Goal: Check status: Check status

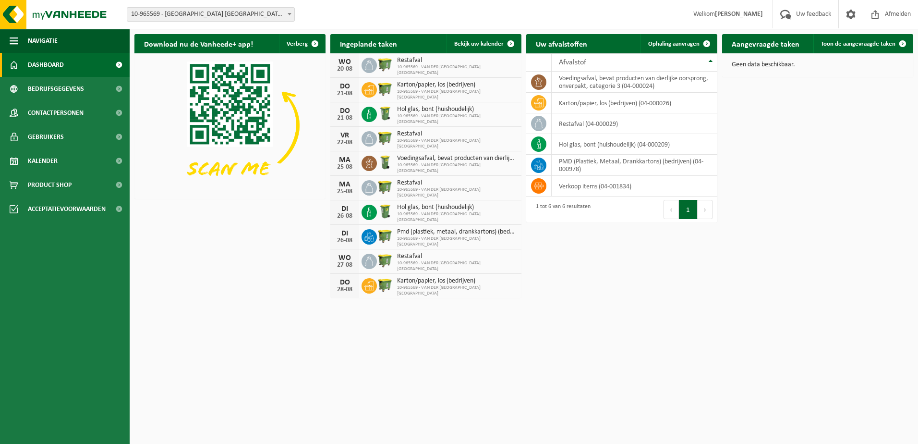
drag, startPoint x: 482, startPoint y: 46, endPoint x: 761, endPoint y: 299, distance: 377.0
click at [482, 46] on span "Bekijk uw kalender" at bounding box center [478, 44] width 49 height 6
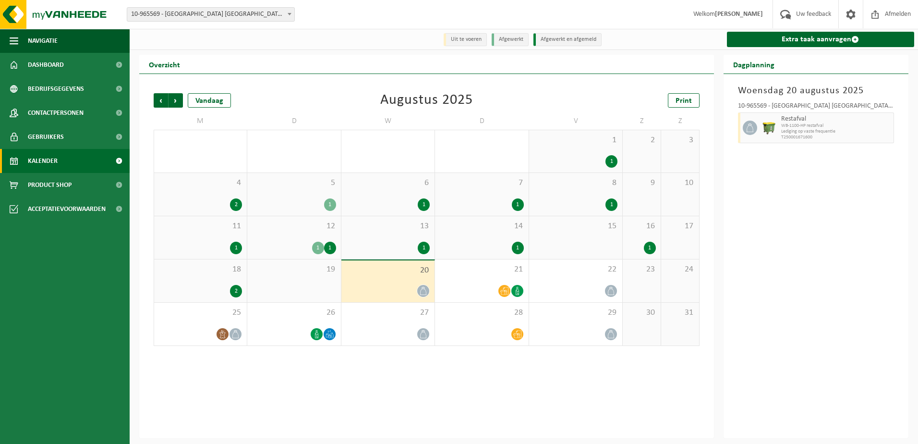
click at [314, 283] on div "19" at bounding box center [293, 280] width 93 height 43
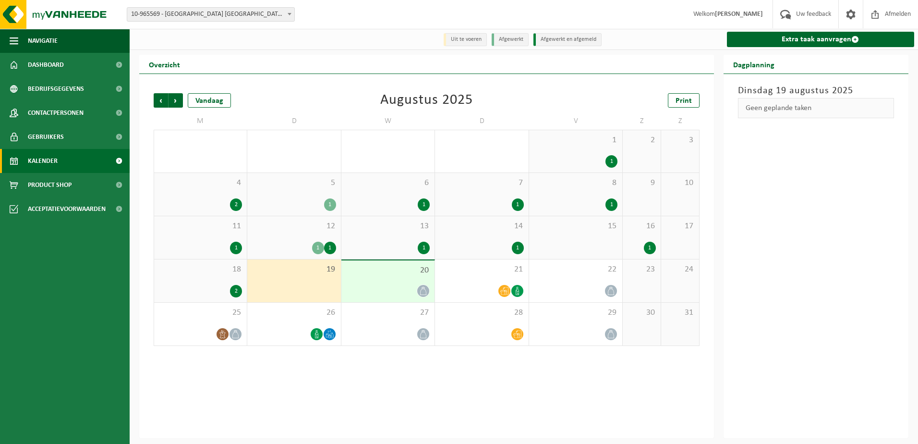
click at [381, 285] on div at bounding box center [388, 290] width 84 height 13
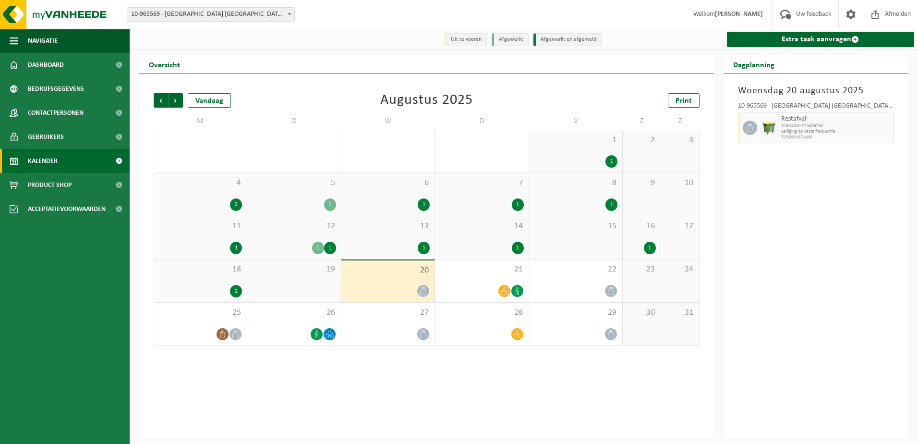
click at [280, 259] on div "12 1 1" at bounding box center [293, 237] width 93 height 43
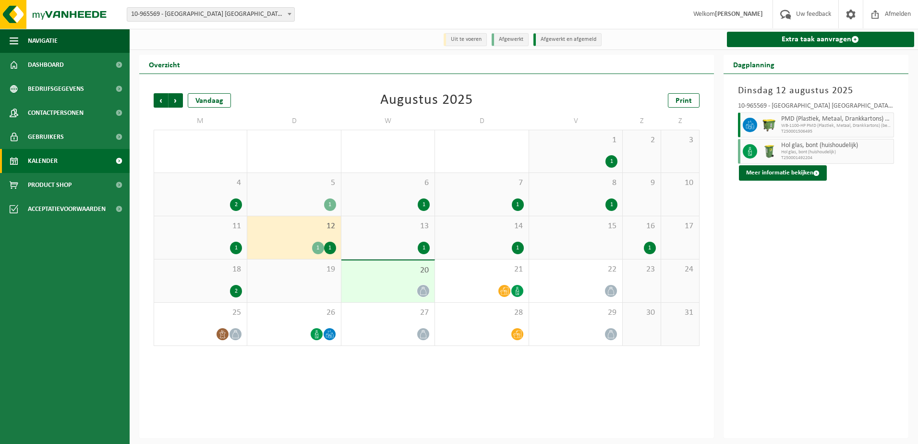
click at [284, 290] on div "19" at bounding box center [293, 280] width 93 height 43
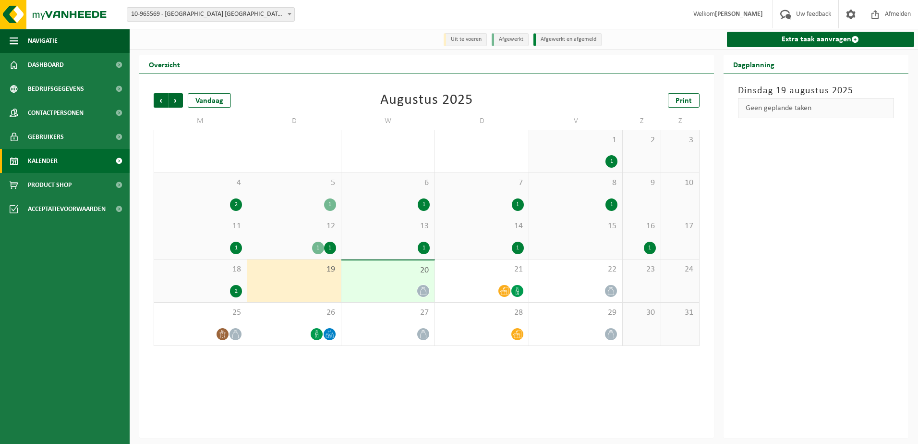
click at [240, 293] on div "2" at bounding box center [236, 291] width 12 height 12
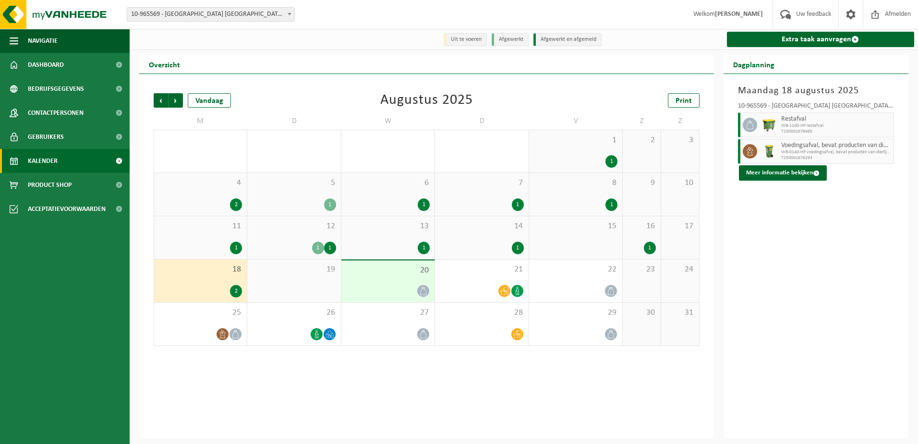
click at [301, 285] on div "19" at bounding box center [293, 280] width 93 height 43
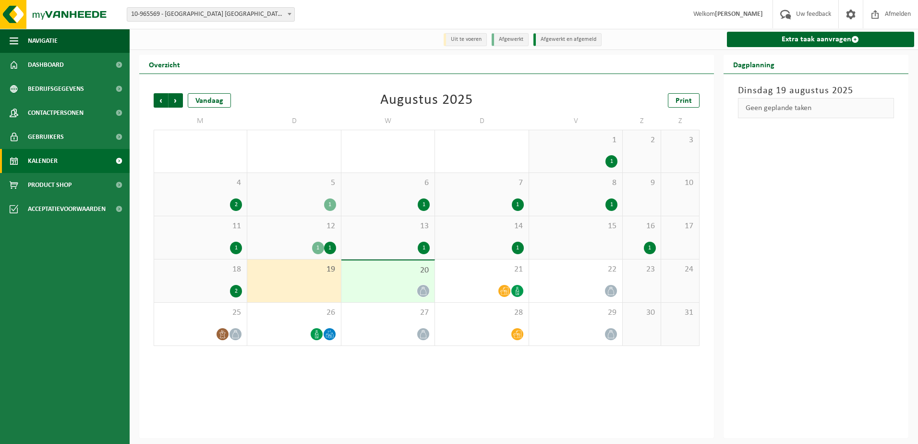
click at [378, 289] on div at bounding box center [388, 290] width 84 height 13
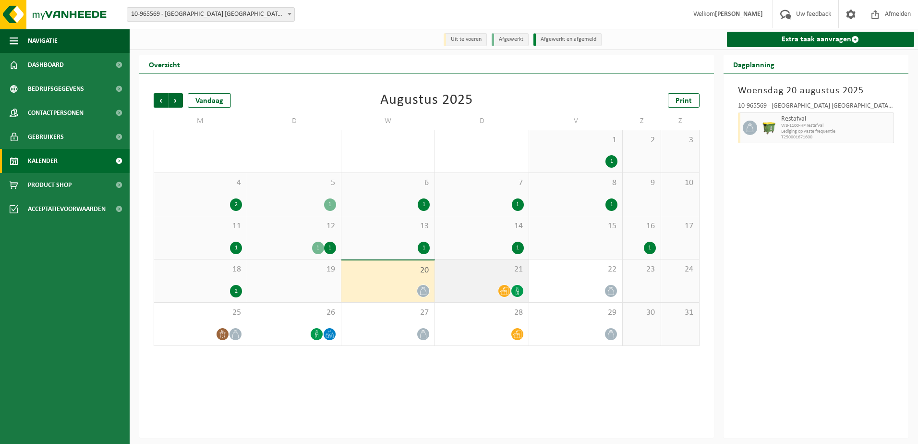
click at [483, 287] on div at bounding box center [482, 290] width 84 height 13
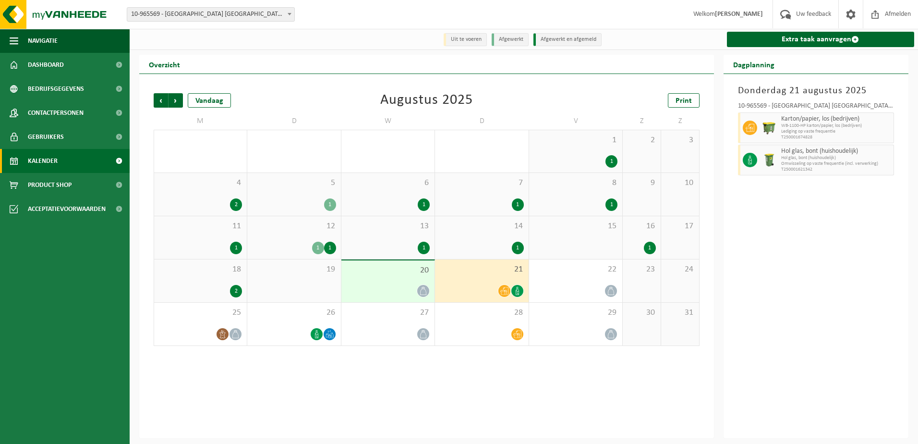
click at [258, 294] on div "19" at bounding box center [293, 280] width 93 height 43
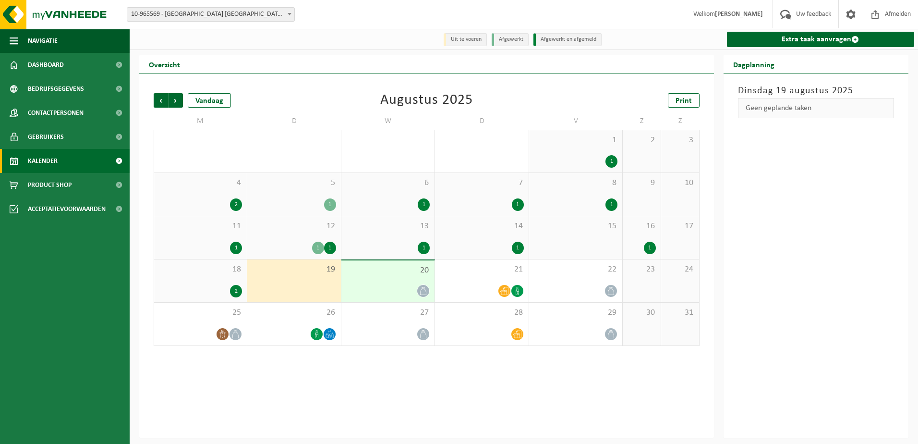
click at [420, 288] on icon at bounding box center [423, 291] width 8 height 8
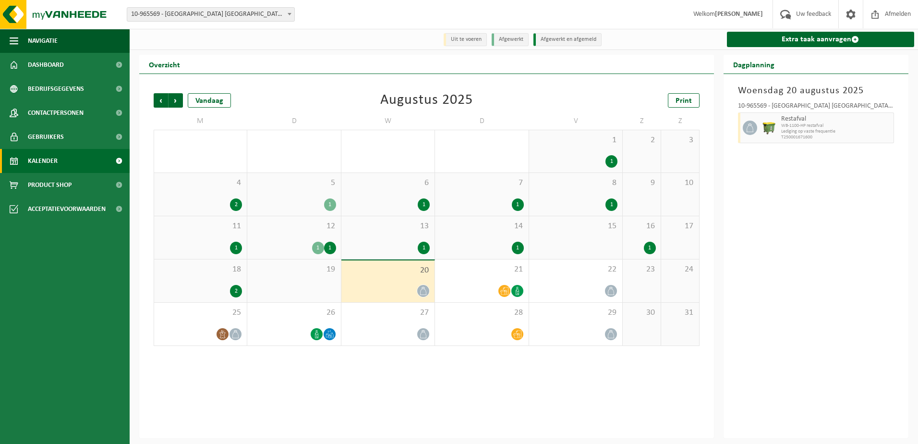
click at [278, 298] on div "19" at bounding box center [293, 280] width 93 height 43
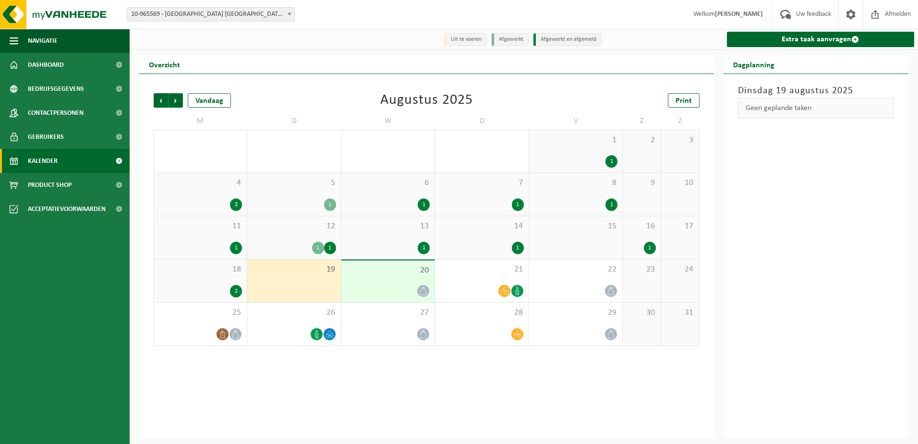
click at [208, 287] on div "2" at bounding box center [200, 291] width 83 height 12
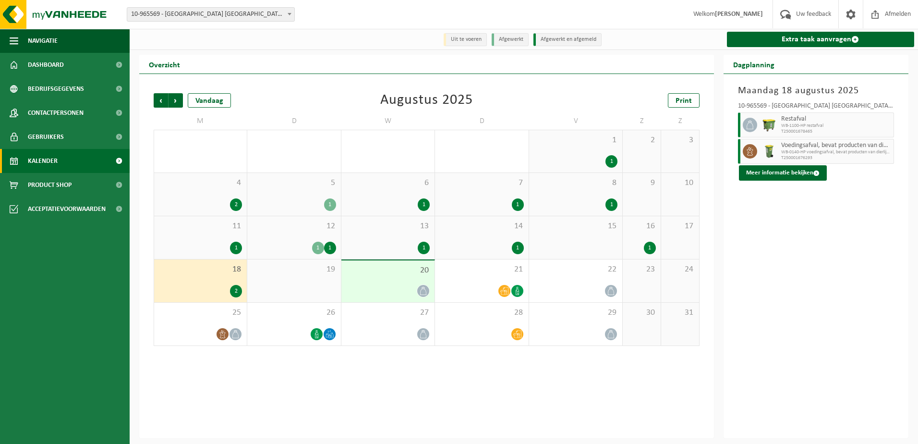
click at [302, 289] on div "19" at bounding box center [293, 280] width 93 height 43
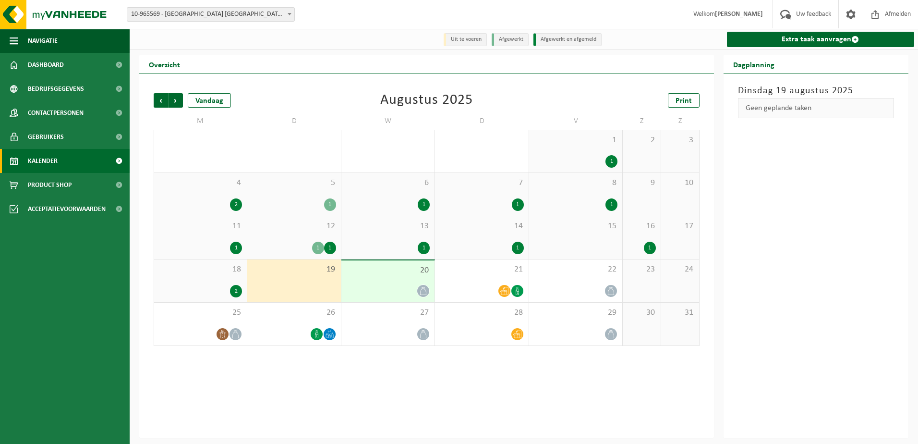
click at [293, 240] on div "12 1 1" at bounding box center [293, 237] width 93 height 43
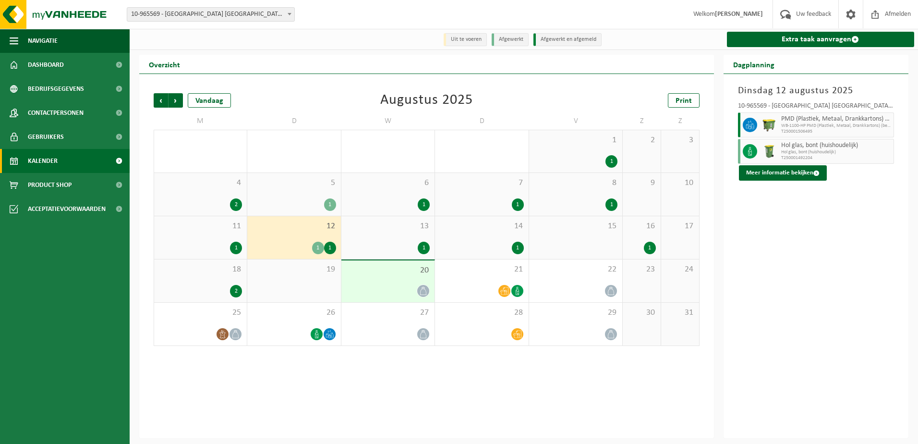
click at [282, 210] on div "1" at bounding box center [294, 204] width 84 height 12
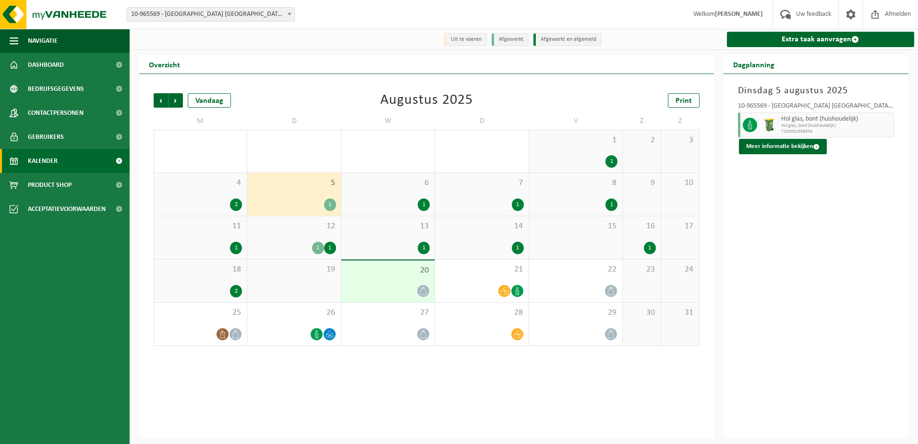
click at [284, 241] on div "12 1 1" at bounding box center [293, 237] width 93 height 43
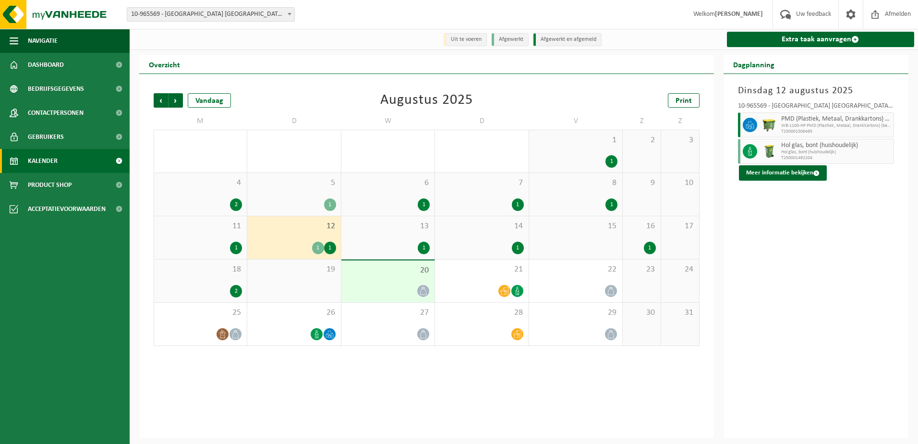
click at [291, 291] on div "19" at bounding box center [293, 280] width 93 height 43
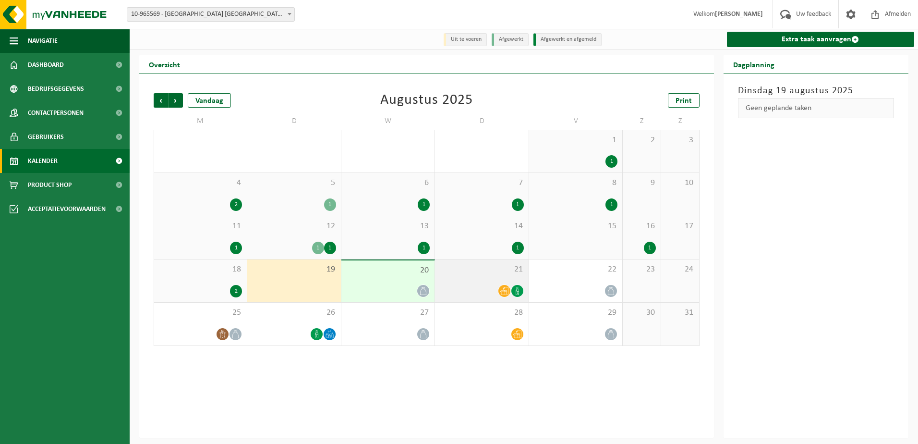
click at [496, 281] on div "21" at bounding box center [481, 280] width 93 height 43
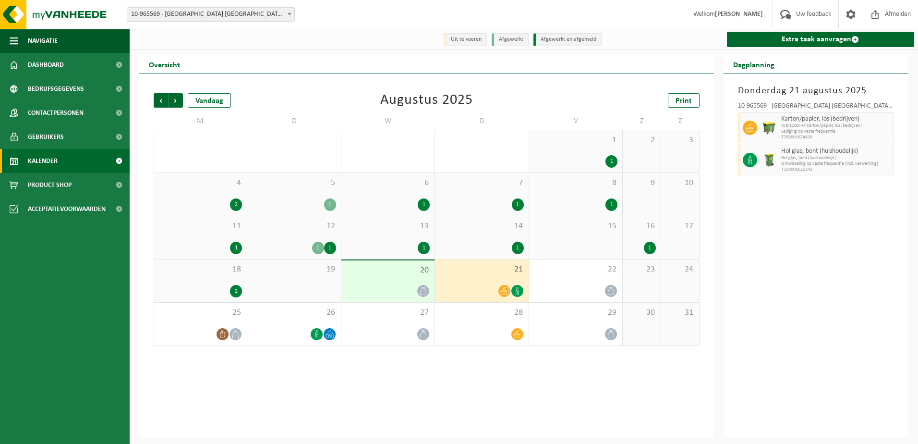
click at [496, 236] on div "14 1" at bounding box center [481, 237] width 93 height 43
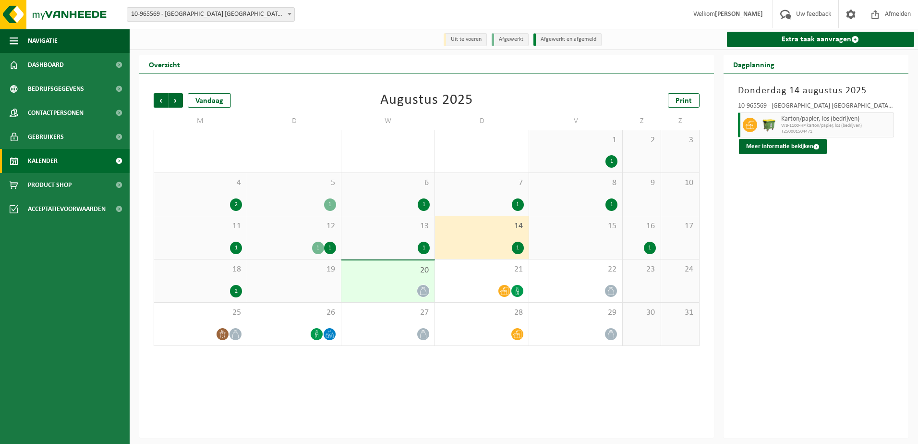
click at [481, 205] on div "1" at bounding box center [482, 204] width 84 height 12
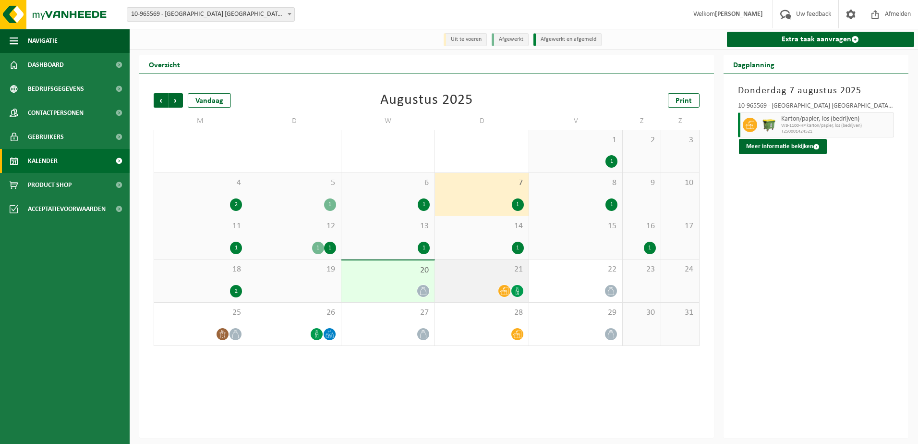
click at [482, 293] on div at bounding box center [482, 290] width 84 height 13
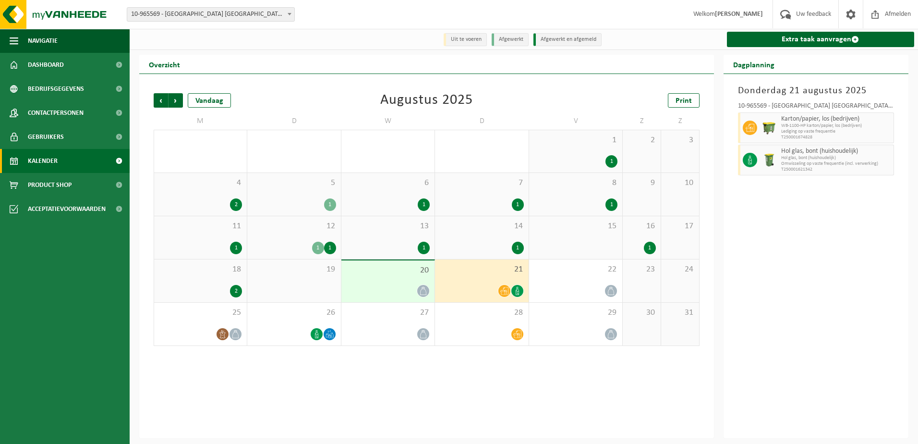
click at [277, 254] on div "1 1" at bounding box center [294, 248] width 84 height 12
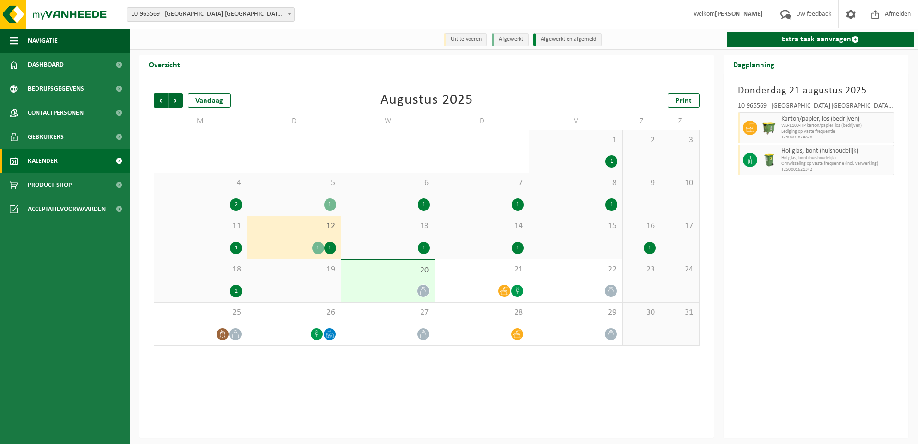
click at [278, 270] on span "19" at bounding box center [294, 269] width 84 height 11
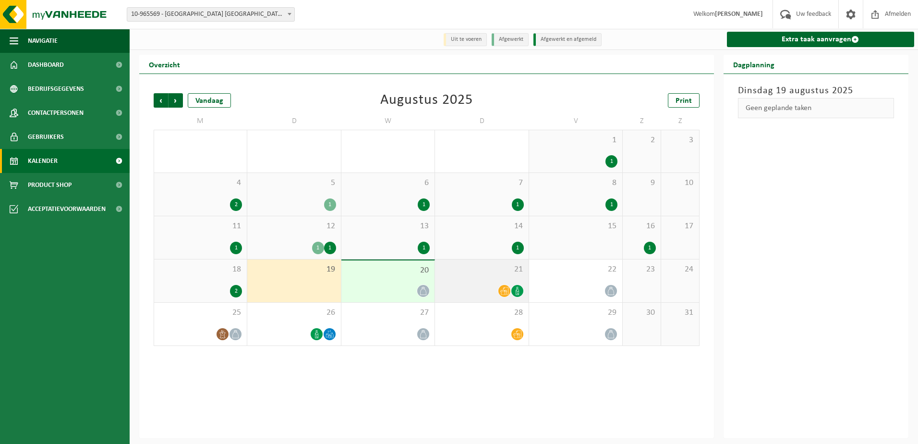
click at [490, 283] on div "21" at bounding box center [481, 280] width 93 height 43
